Goal: Entertainment & Leisure: Consume media (video, audio)

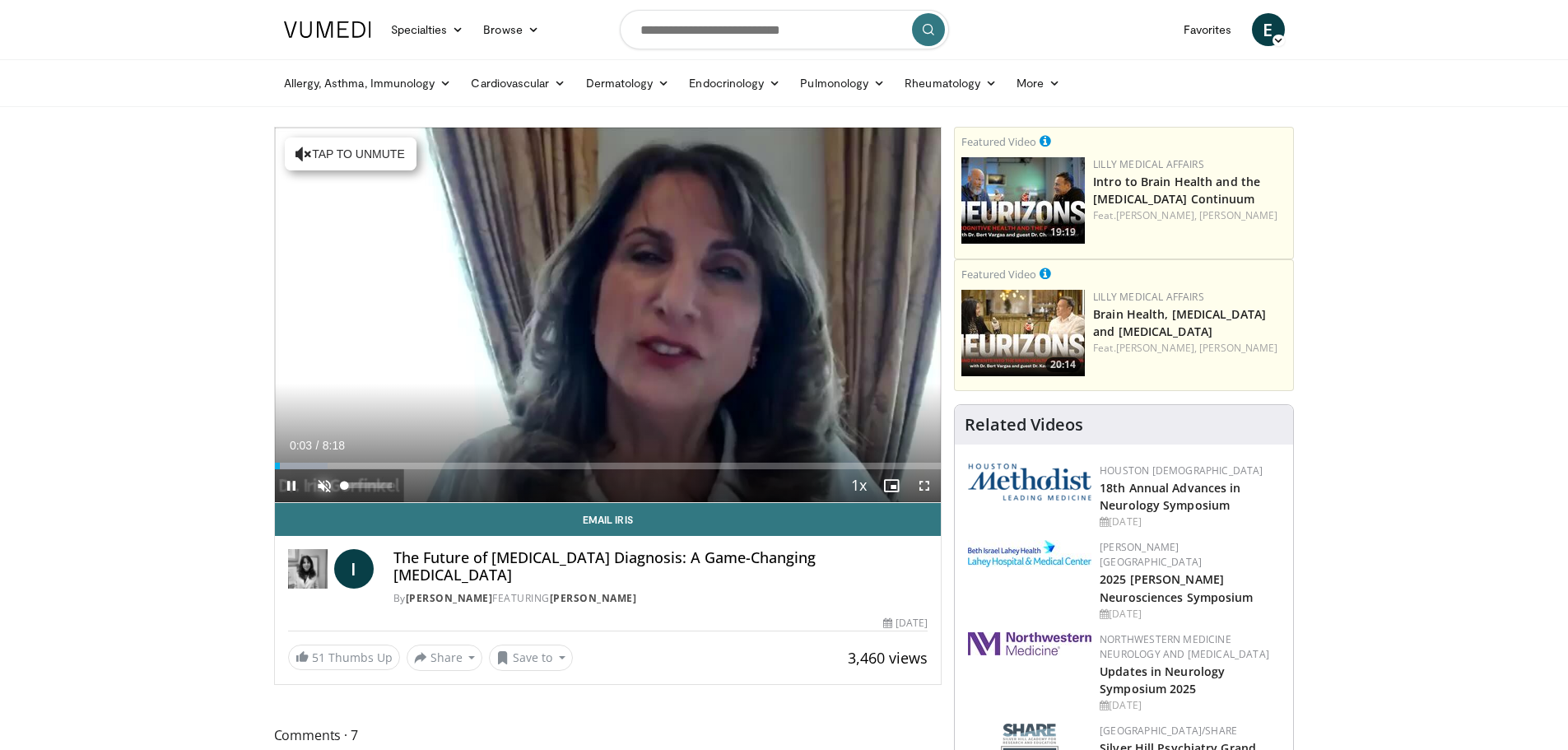
click at [330, 479] on span "Video Player" at bounding box center [325, 485] width 33 height 33
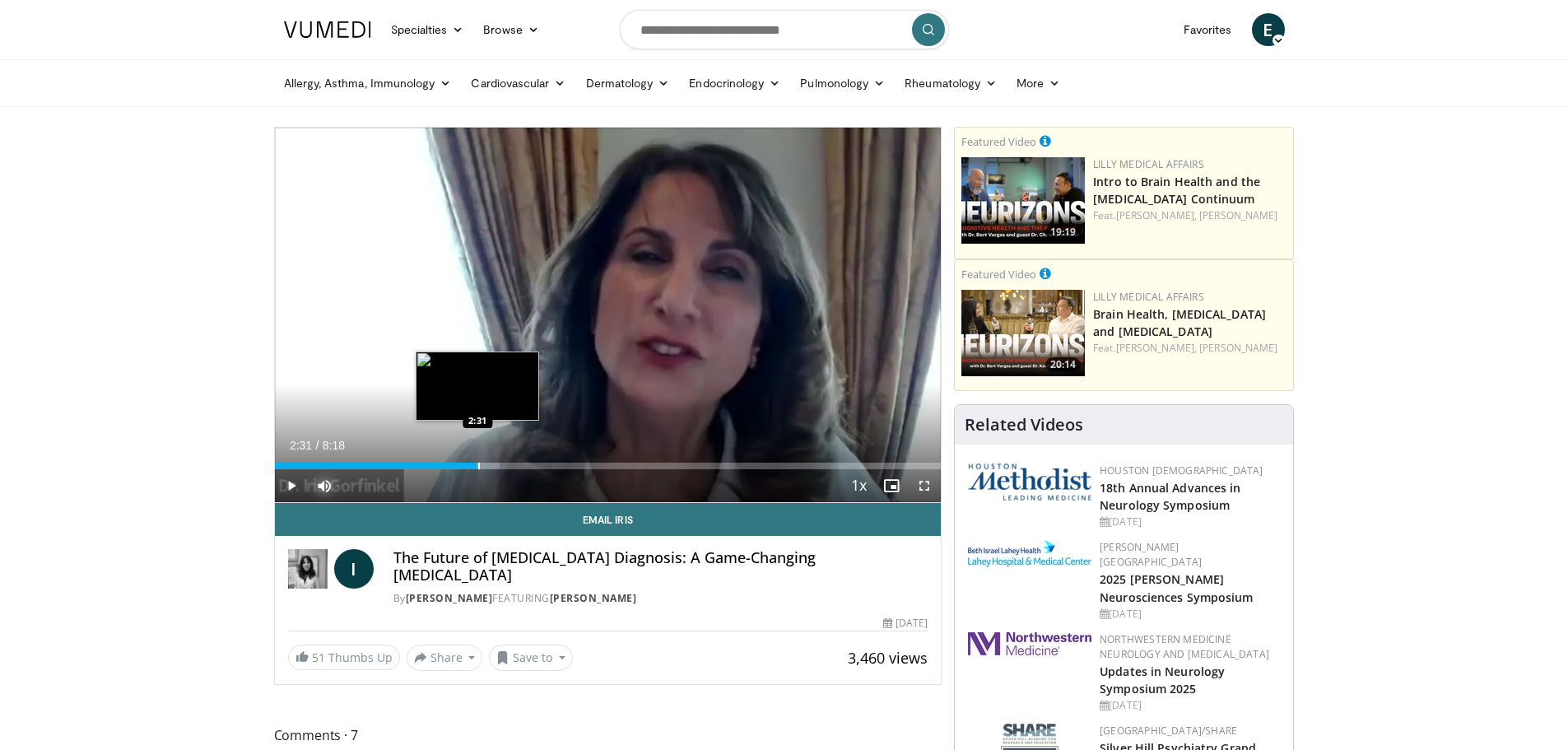
click at [479, 464] on div "Progress Bar" at bounding box center [480, 466] width 2 height 7
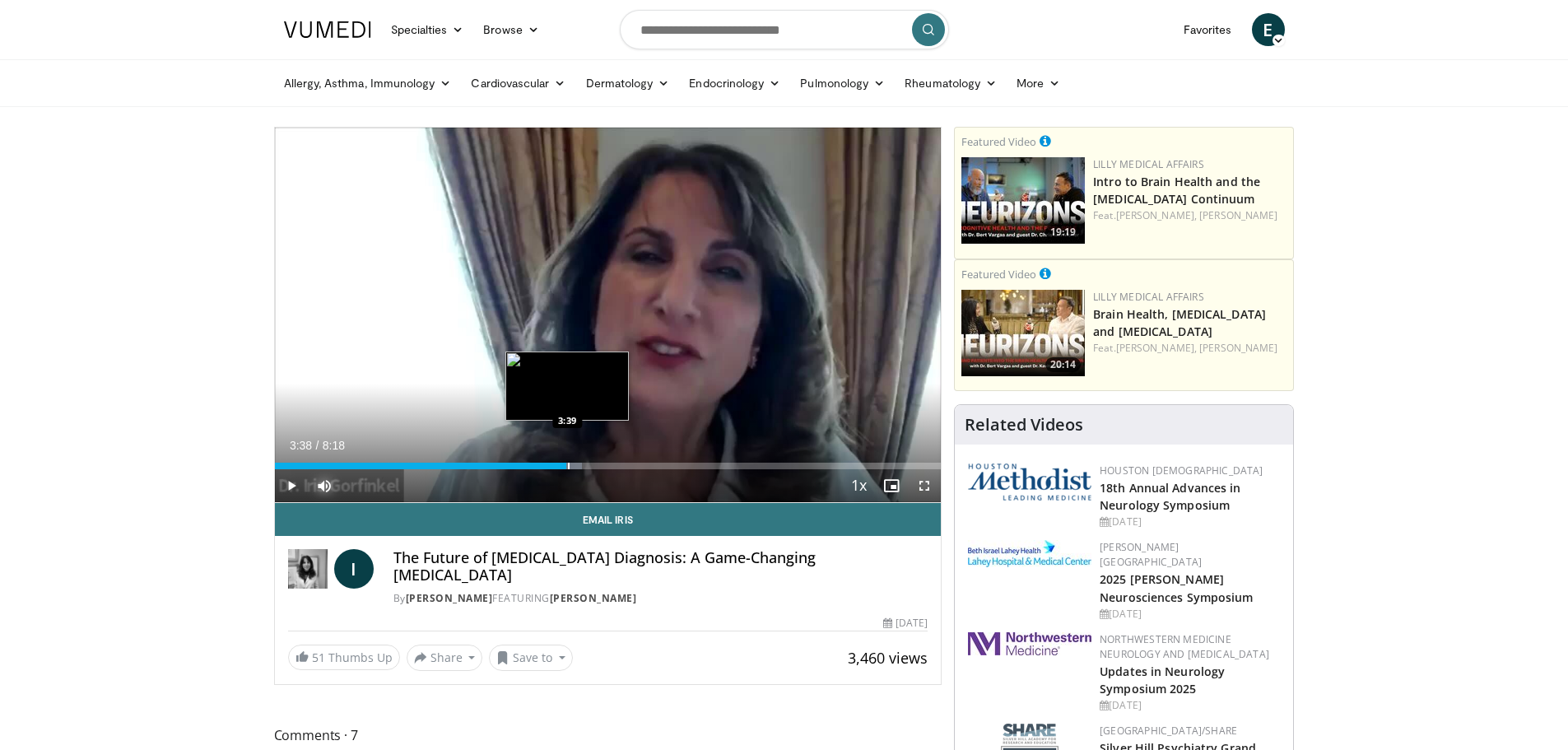
click at [568, 466] on div "Progress Bar" at bounding box center [569, 466] width 2 height 7
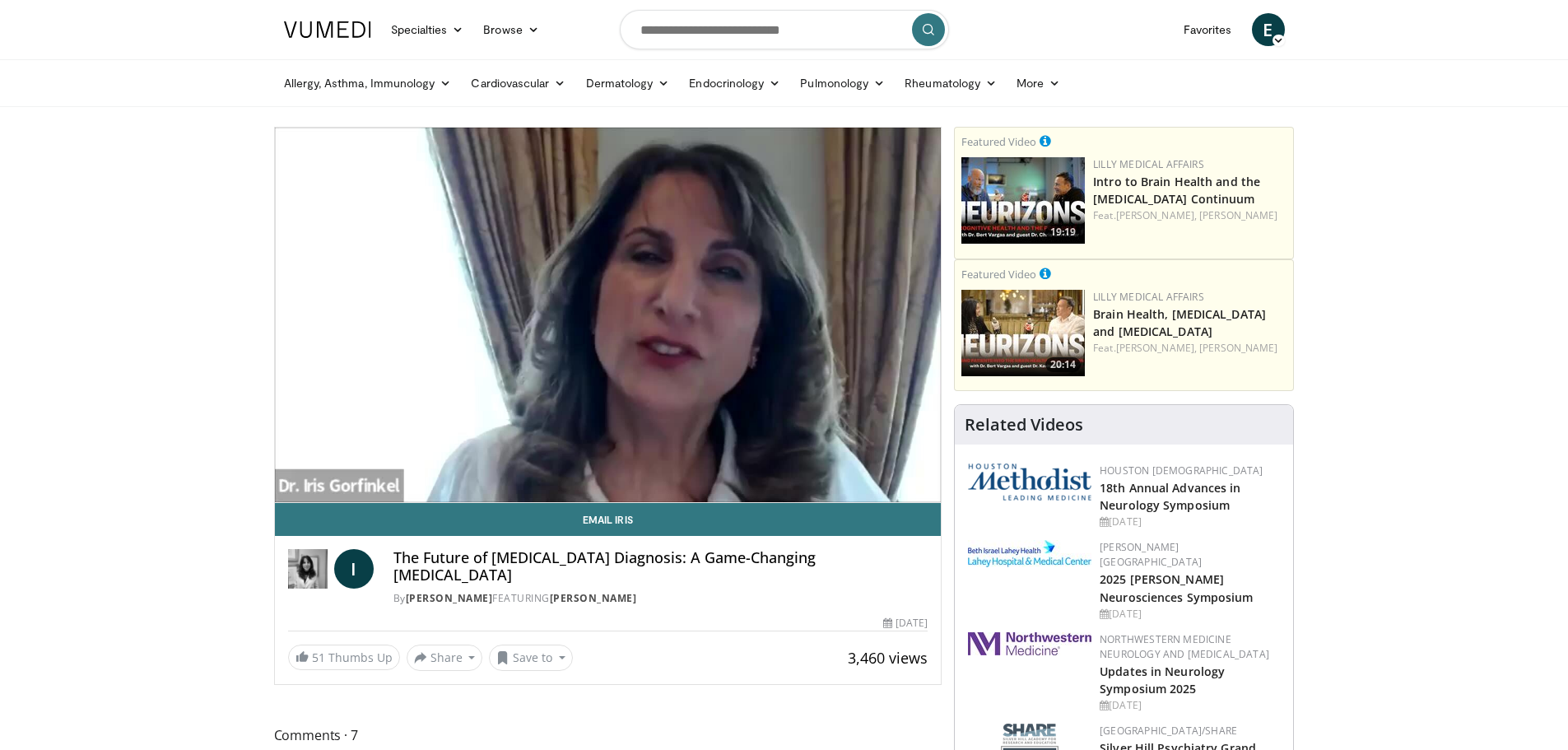
click at [650, 460] on div "10 seconds Tap to unmute" at bounding box center [608, 315] width 667 height 375
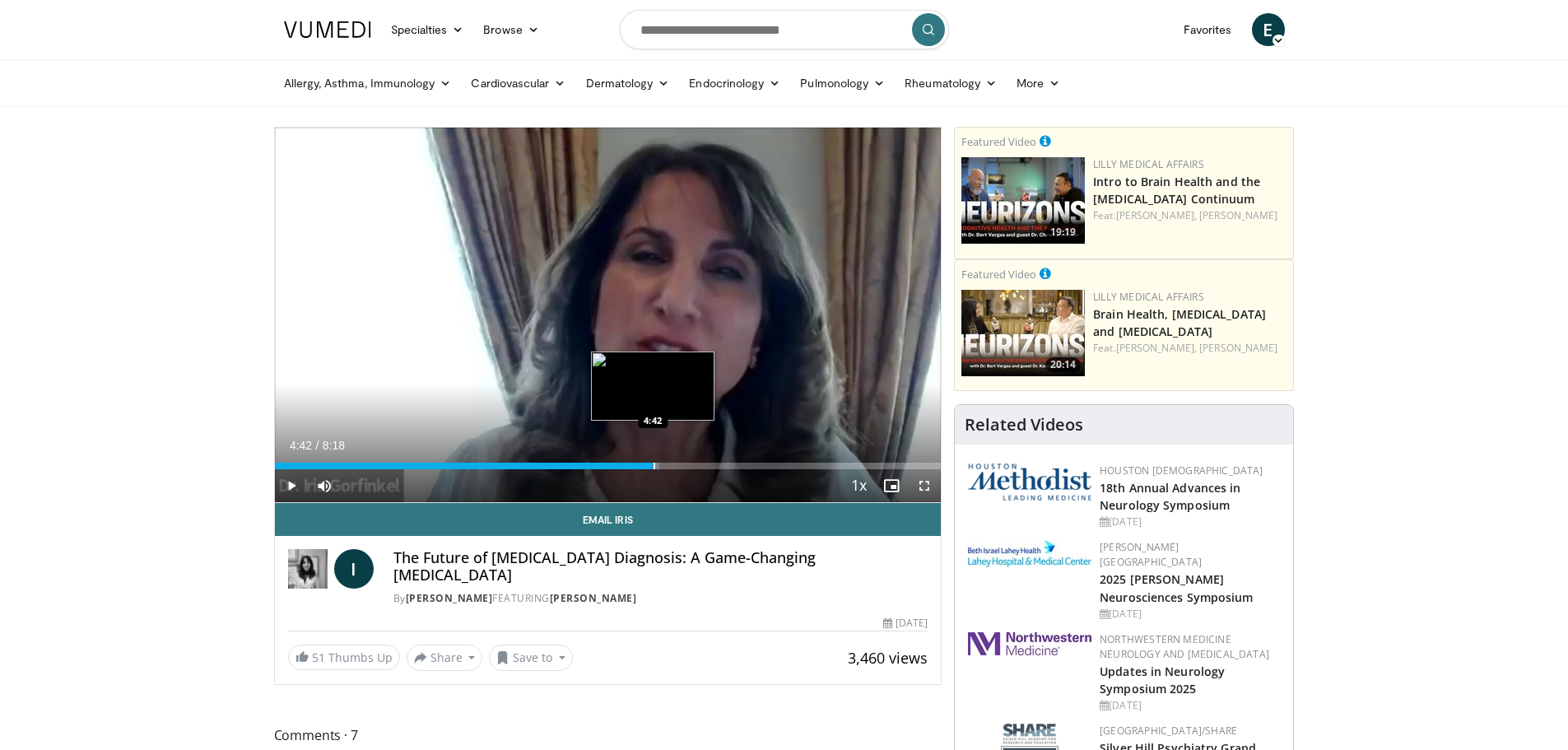
click at [653, 461] on div "Loaded : 57.73% 3:40 4:42" at bounding box center [608, 462] width 667 height 16
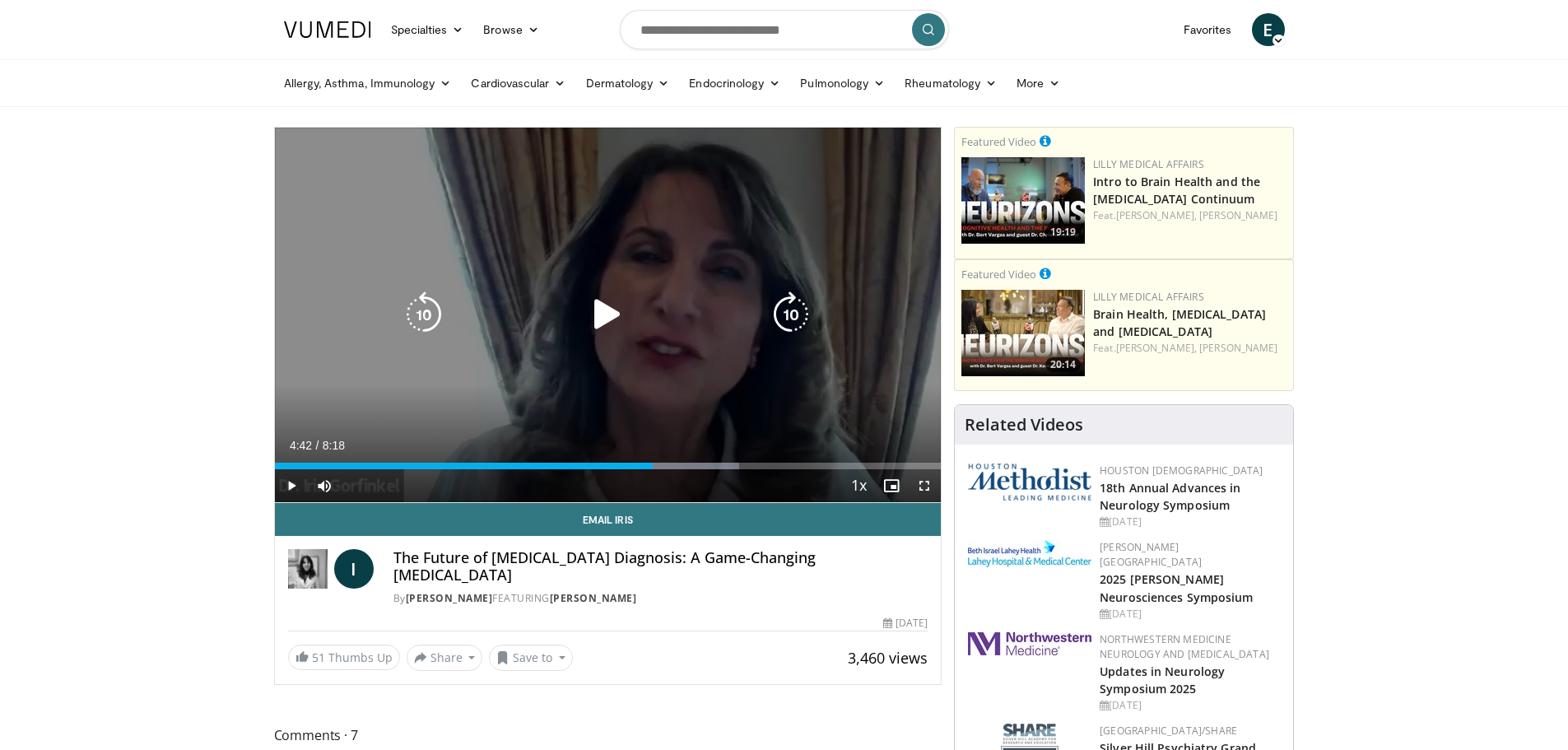
click at [633, 318] on div "Video Player" at bounding box center [608, 315] width 400 height 33
click at [604, 319] on icon "Video Player" at bounding box center [607, 314] width 46 height 46
